Goal: Task Accomplishment & Management: Manage account settings

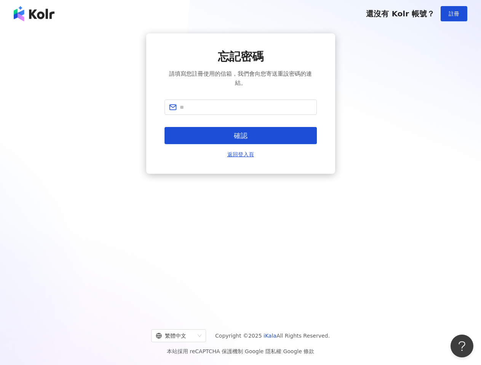
click at [240, 183] on div "忘記密碼 請填寫您註冊使用的信箱，我們會向您寄送重設密碼的連結。 確認 返回登入頁" at bounding box center [240, 170] width 481 height 287
click at [454, 14] on span "註冊" at bounding box center [453, 14] width 11 height 6
click at [241, 107] on input "text" at bounding box center [246, 107] width 132 height 8
click at [241, 136] on span "確認" at bounding box center [241, 136] width 14 height 8
click at [185, 336] on div "繁體中文" at bounding box center [175, 336] width 39 height 12
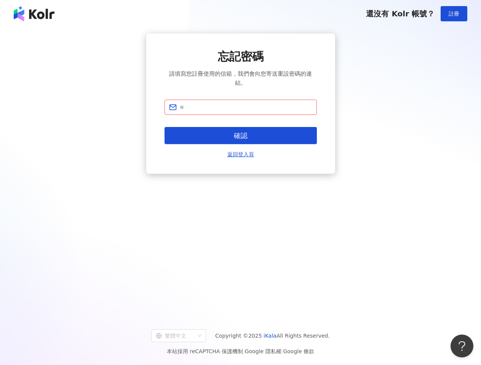
click at [462, 346] on button "Open Beacon popover" at bounding box center [461, 346] width 23 height 23
